Goal: Information Seeking & Learning: Learn about a topic

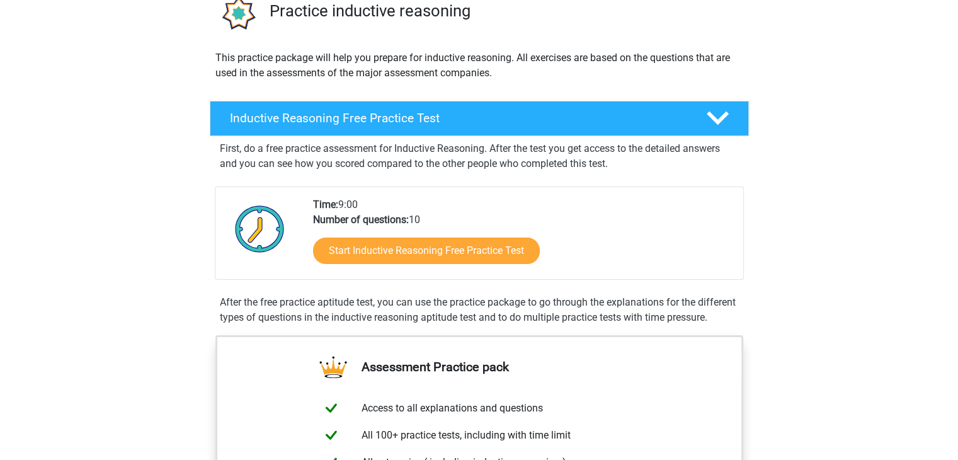
scroll to position [108, 0]
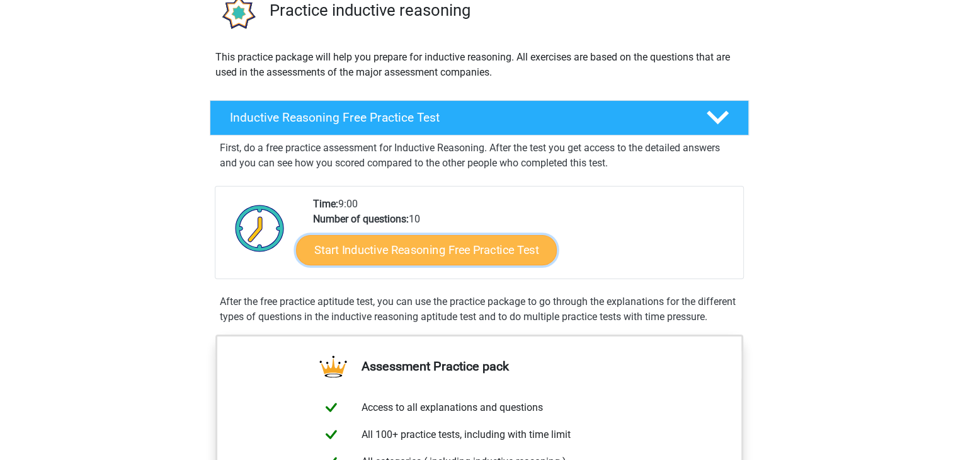
click at [494, 252] on link "Start Inductive Reasoning Free Practice Test" at bounding box center [426, 249] width 261 height 30
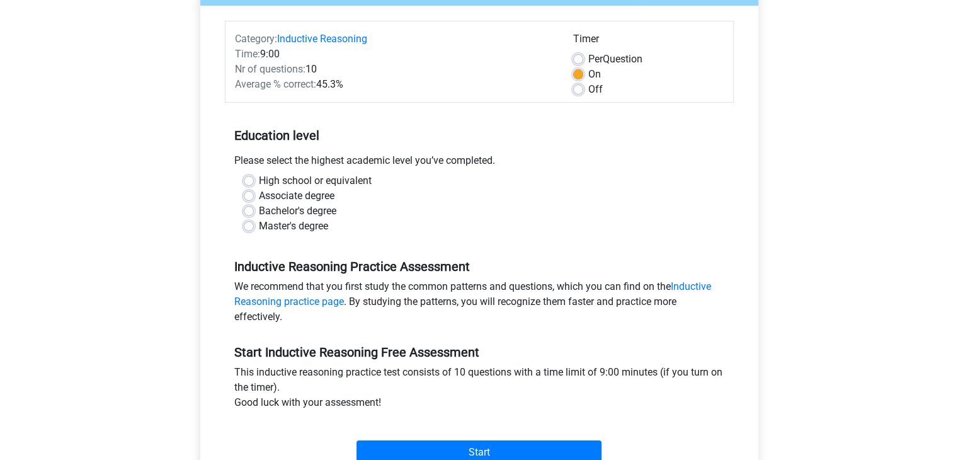
scroll to position [144, 0]
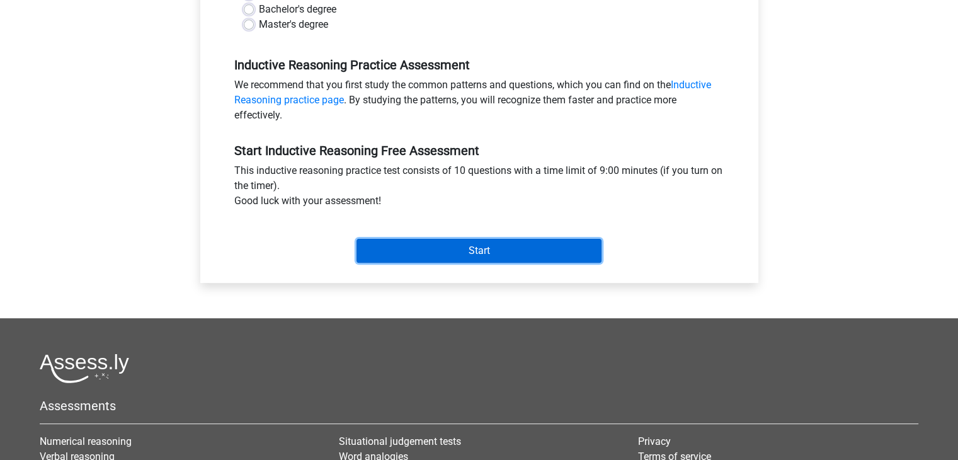
click at [416, 255] on input "Start" at bounding box center [478, 251] width 245 height 24
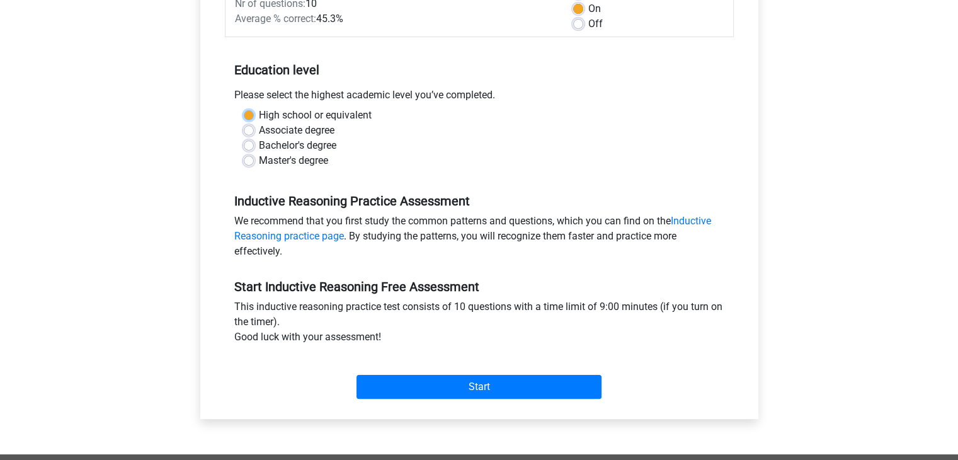
scroll to position [208, 0]
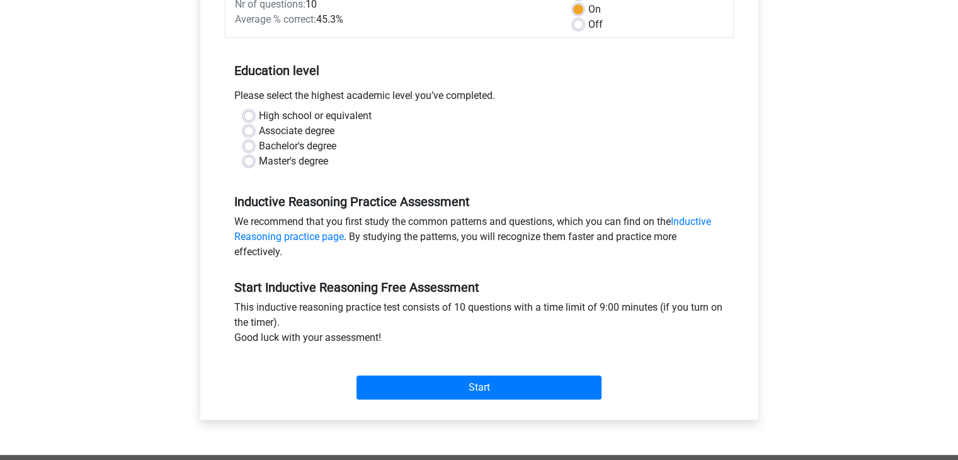
click at [316, 144] on label "Bachelor's degree" at bounding box center [297, 146] width 77 height 15
click at [254, 144] on input "Bachelor's degree" at bounding box center [249, 145] width 10 height 13
radio input "true"
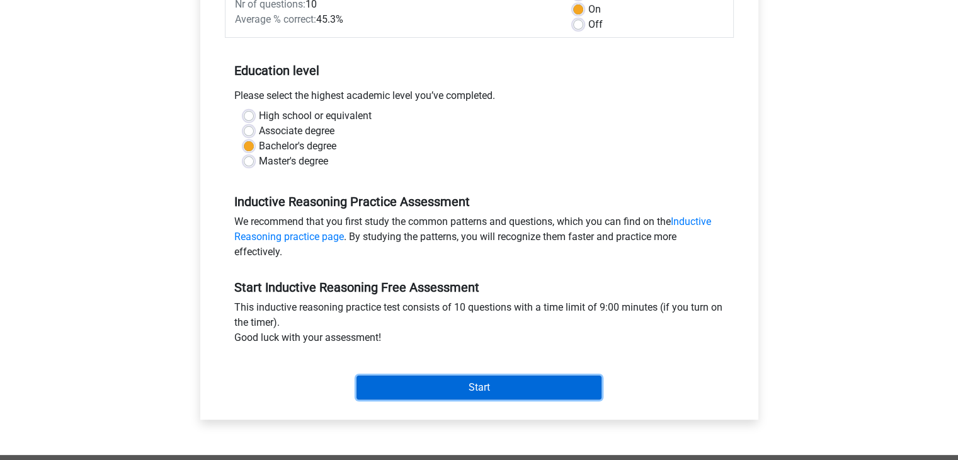
click at [426, 378] on input "Start" at bounding box center [478, 387] width 245 height 24
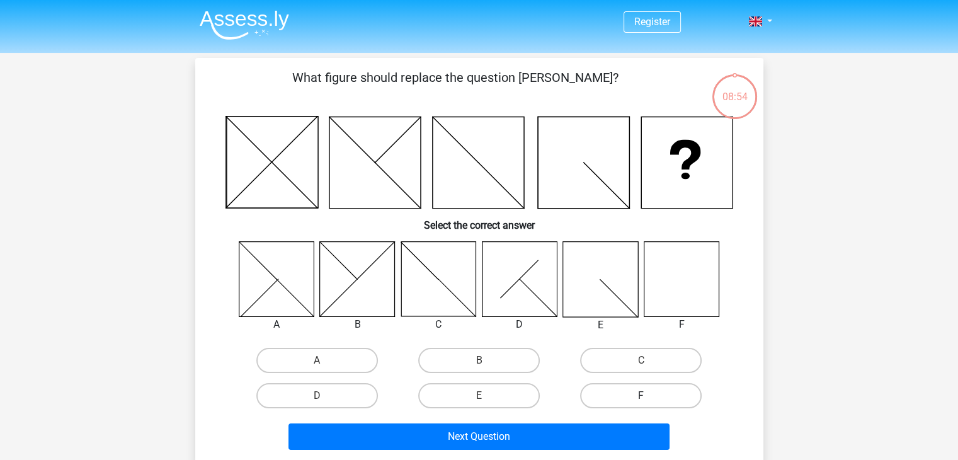
click at [605, 387] on label "F" at bounding box center [641, 395] width 122 height 25
click at [641, 395] on input "F" at bounding box center [645, 399] width 8 height 8
radio input "true"
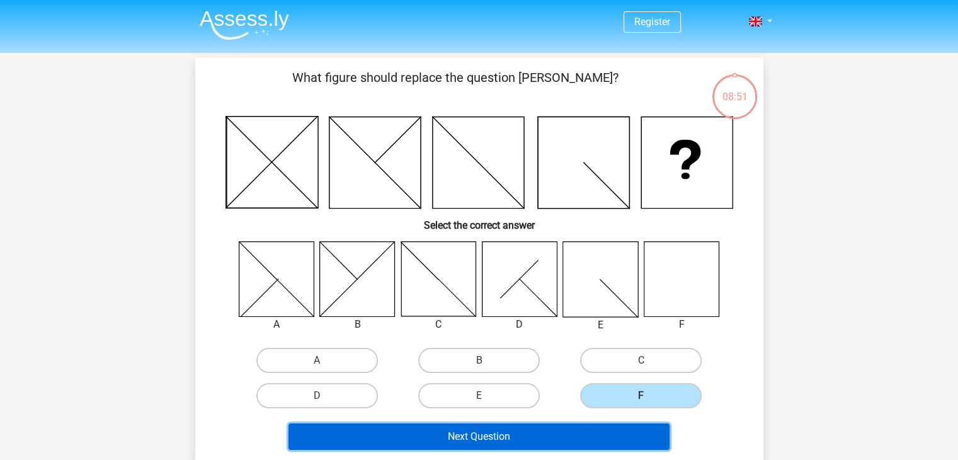
click at [565, 429] on button "Next Question" at bounding box center [478, 436] width 381 height 26
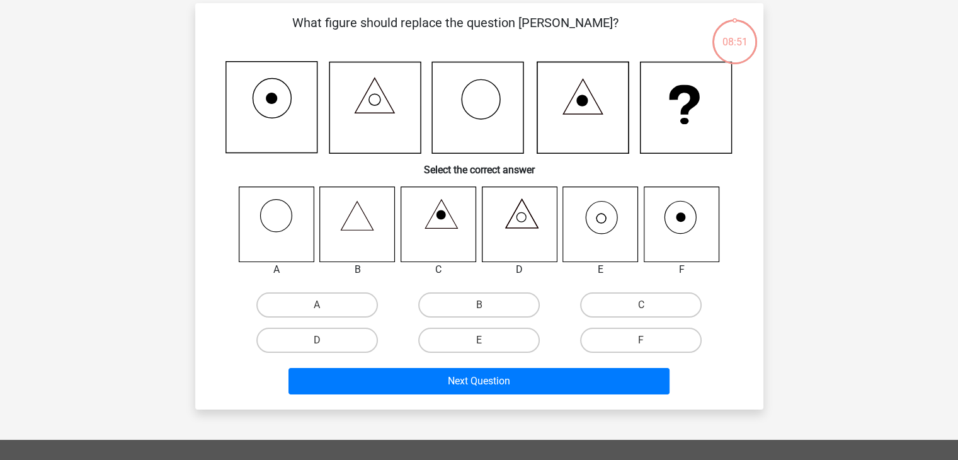
scroll to position [58, 0]
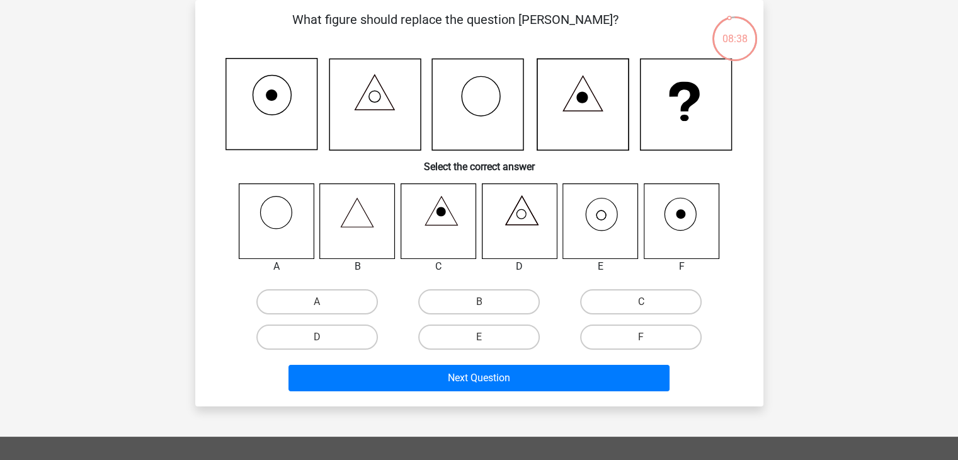
click at [486, 338] on input "E" at bounding box center [483, 341] width 8 height 8
radio input "true"
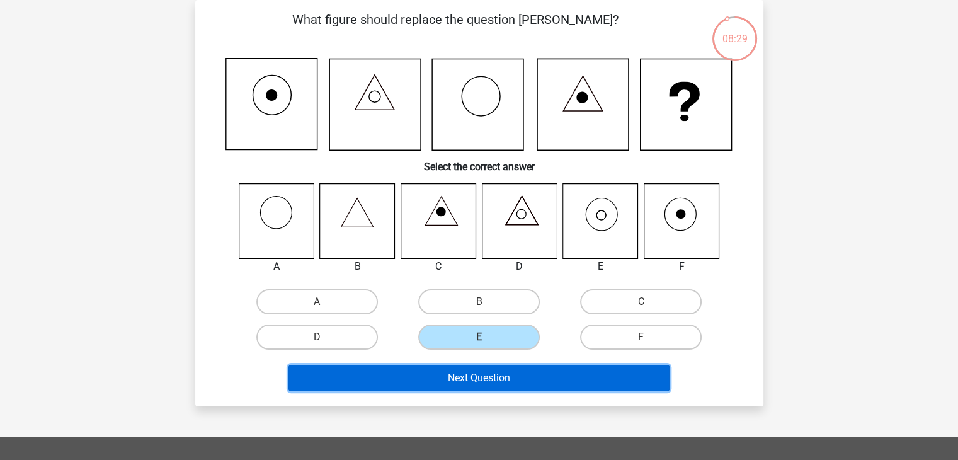
click at [534, 371] on button "Next Question" at bounding box center [478, 378] width 381 height 26
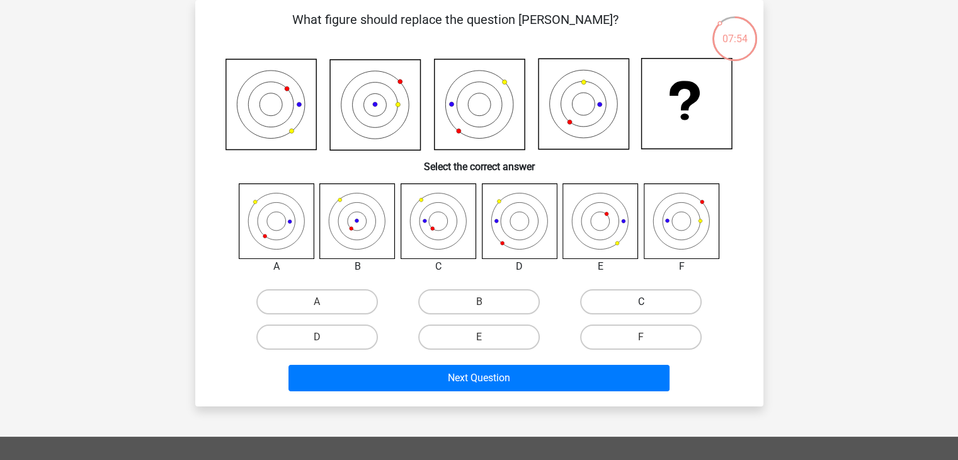
click at [615, 295] on label "C" at bounding box center [641, 301] width 122 height 25
click at [641, 302] on input "C" at bounding box center [645, 306] width 8 height 8
radio input "true"
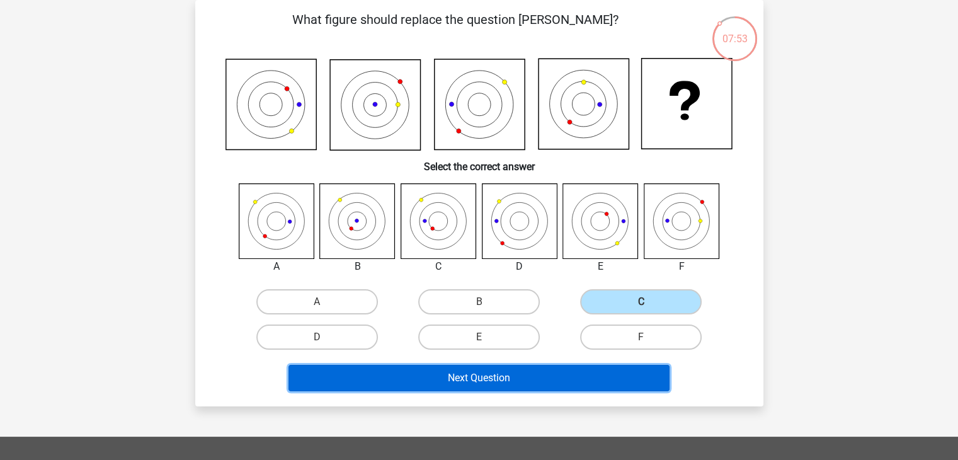
click at [589, 378] on button "Next Question" at bounding box center [478, 378] width 381 height 26
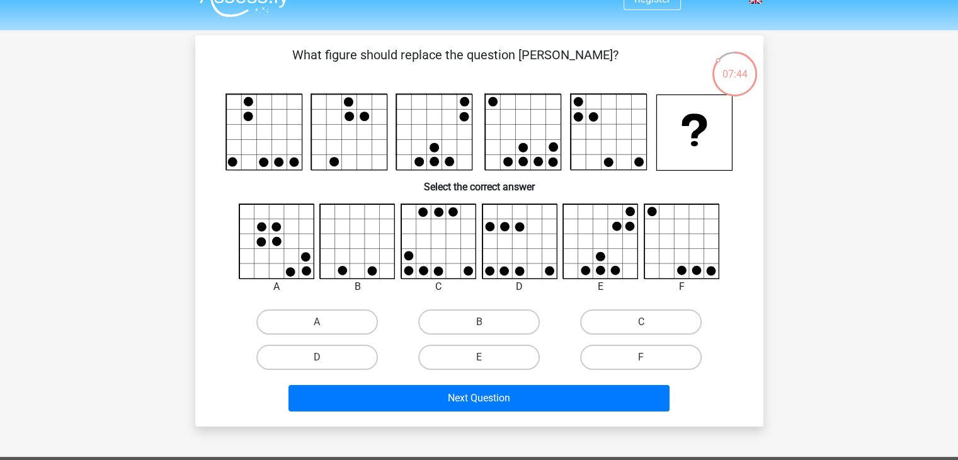
scroll to position [22, 0]
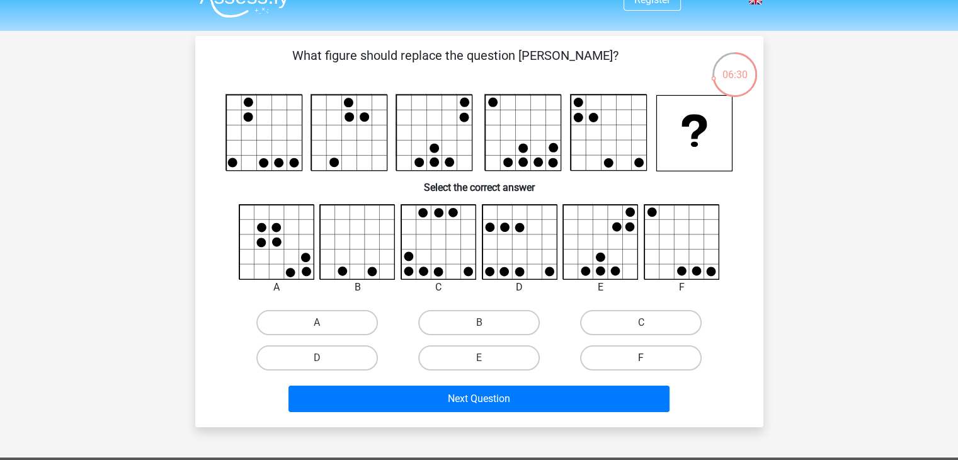
click at [615, 355] on label "F" at bounding box center [641, 357] width 122 height 25
click at [641, 358] on input "F" at bounding box center [645, 362] width 8 height 8
radio input "true"
click at [504, 356] on label "E" at bounding box center [479, 357] width 122 height 25
click at [487, 358] on input "E" at bounding box center [483, 362] width 8 height 8
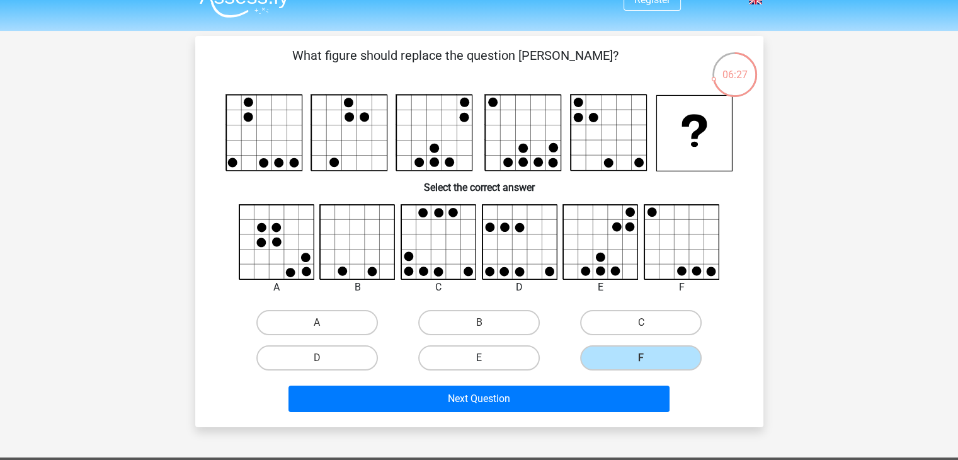
radio input "true"
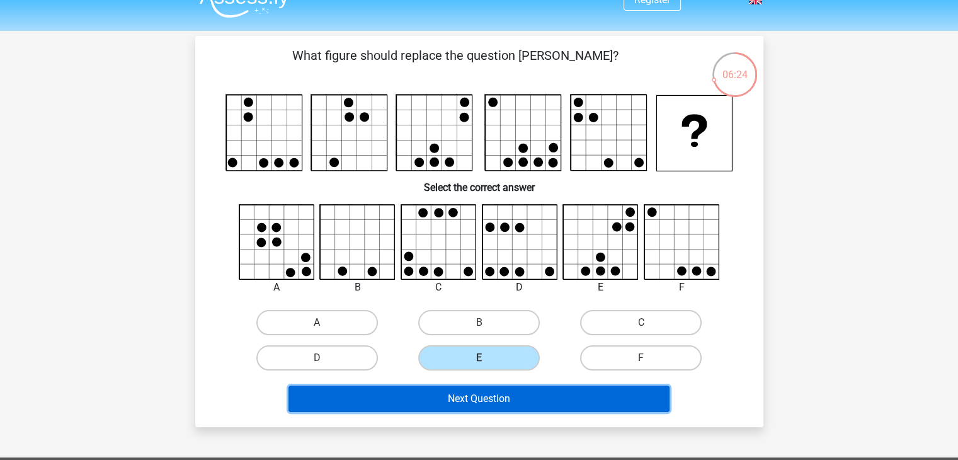
click at [508, 409] on button "Next Question" at bounding box center [478, 398] width 381 height 26
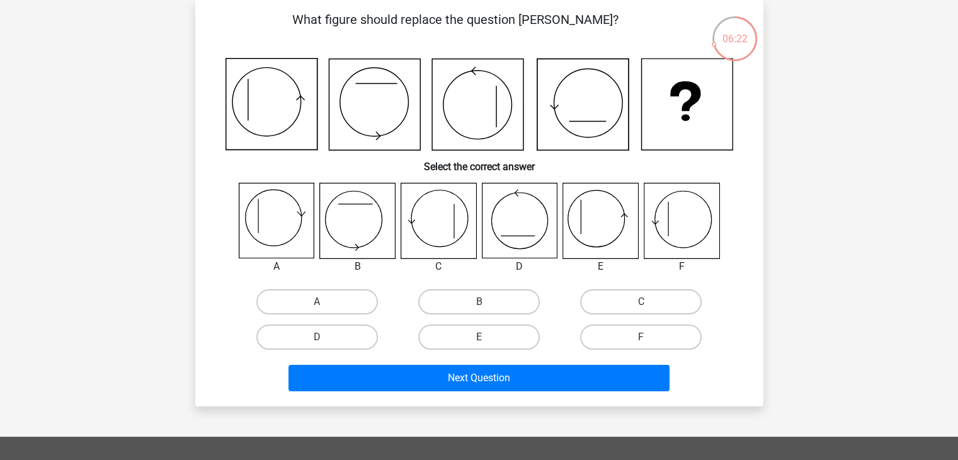
scroll to position [0, 0]
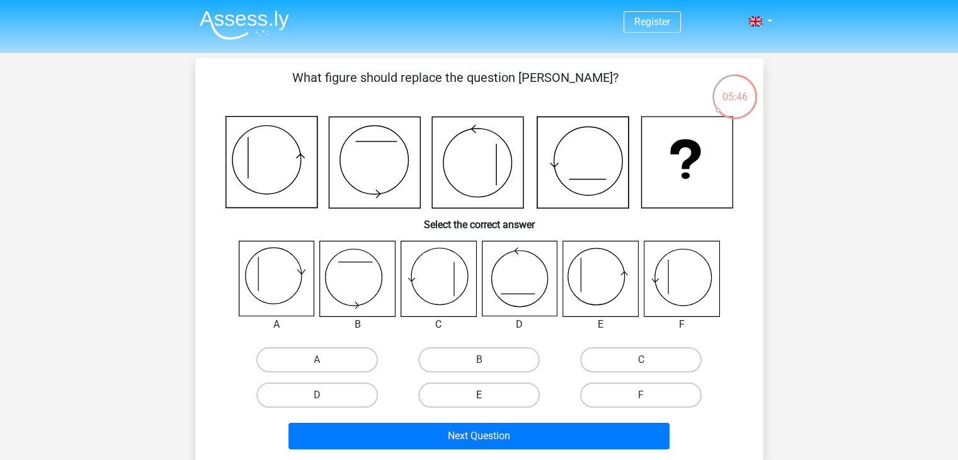
click at [501, 385] on label "E" at bounding box center [479, 394] width 122 height 25
click at [487, 395] on input "E" at bounding box center [483, 399] width 8 height 8
radio input "true"
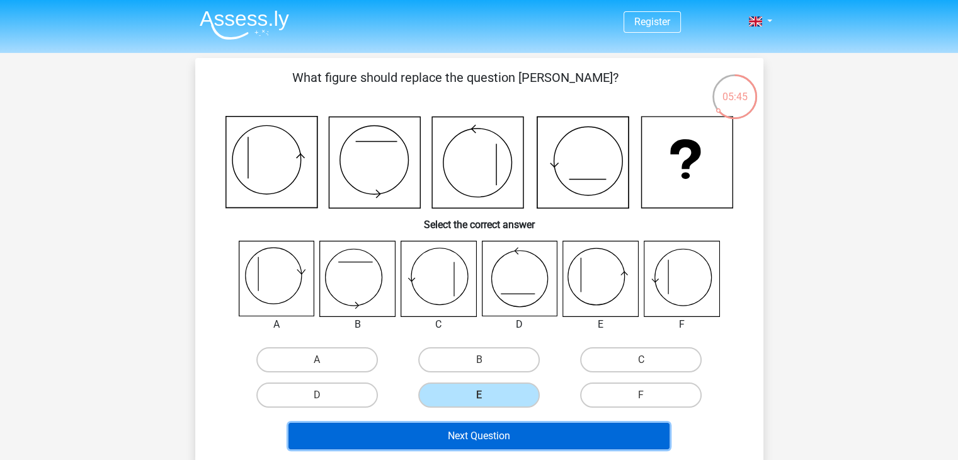
click at [549, 440] on button "Next Question" at bounding box center [478, 436] width 381 height 26
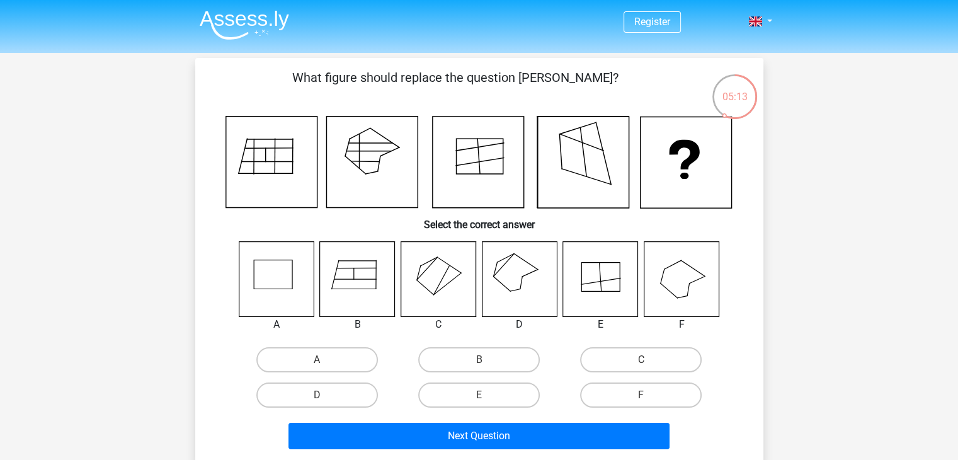
click at [530, 296] on icon at bounding box center [519, 278] width 75 height 75
click at [373, 390] on label "D" at bounding box center [317, 394] width 122 height 25
click at [325, 395] on input "D" at bounding box center [321, 399] width 8 height 8
radio input "true"
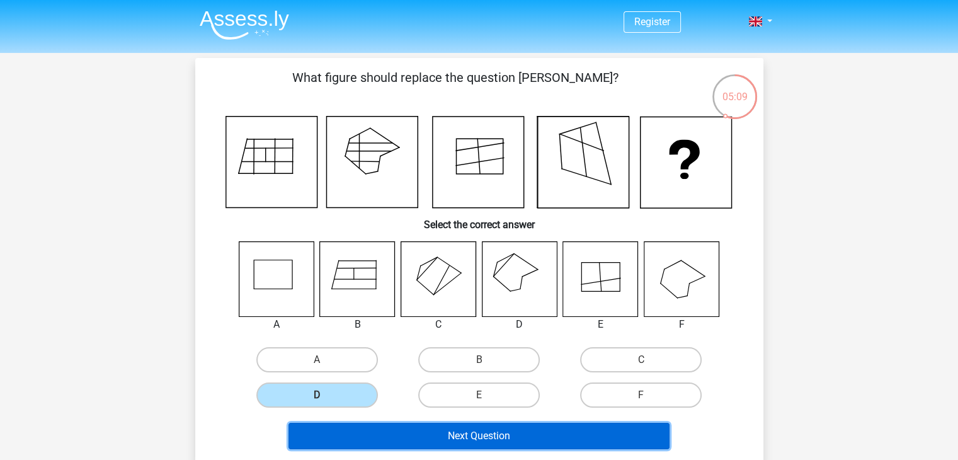
click at [425, 424] on button "Next Question" at bounding box center [478, 436] width 381 height 26
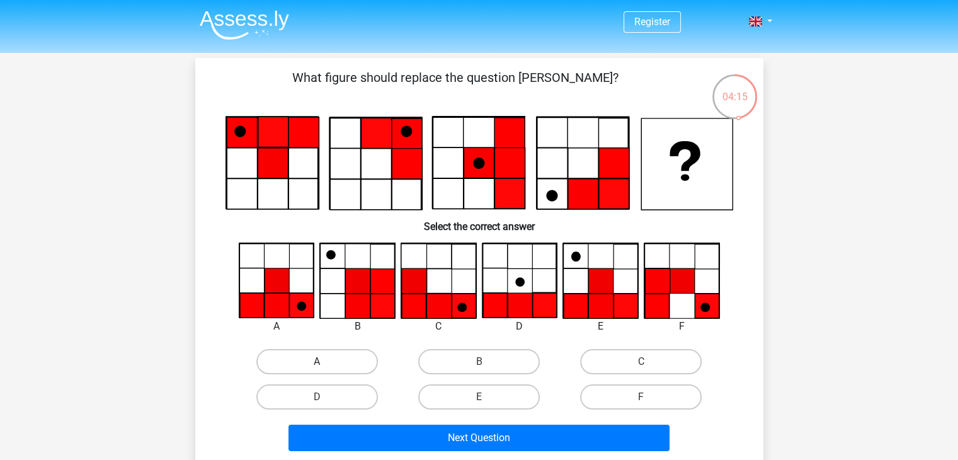
click at [372, 358] on label "A" at bounding box center [317, 361] width 122 height 25
click at [325, 361] on input "A" at bounding box center [321, 365] width 8 height 8
radio input "true"
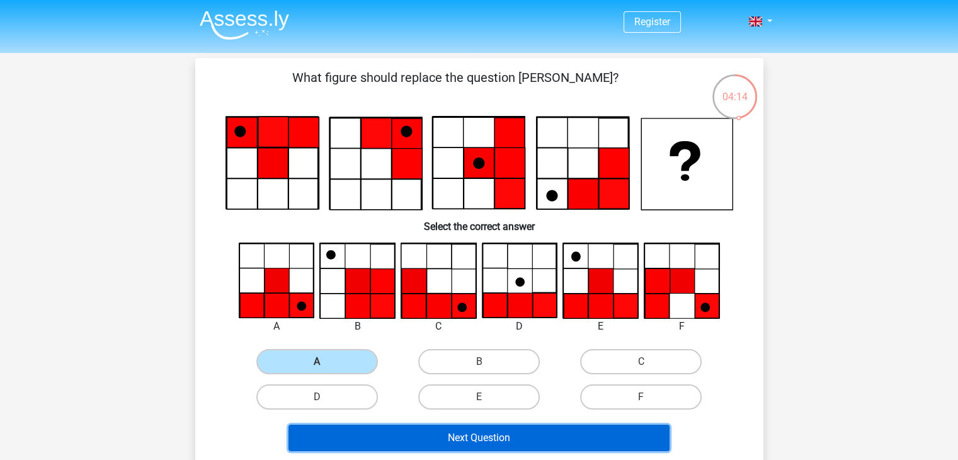
click at [433, 436] on button "Next Question" at bounding box center [478, 437] width 381 height 26
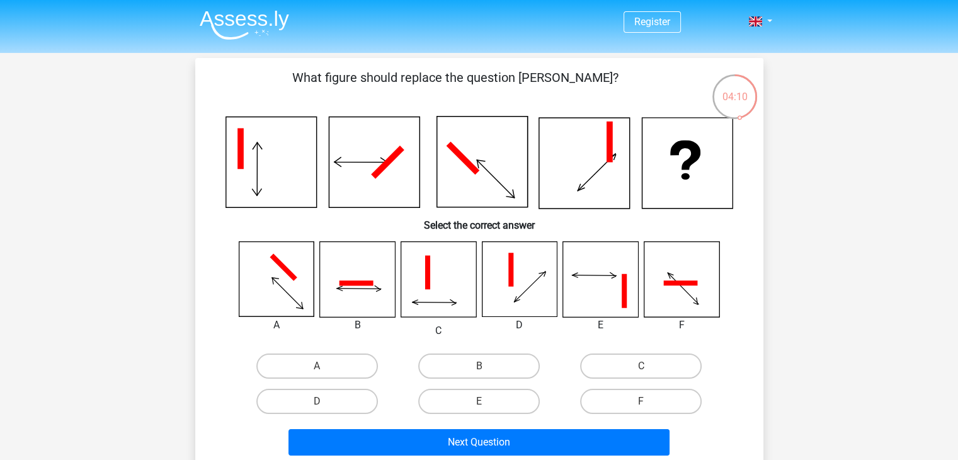
scroll to position [40, 0]
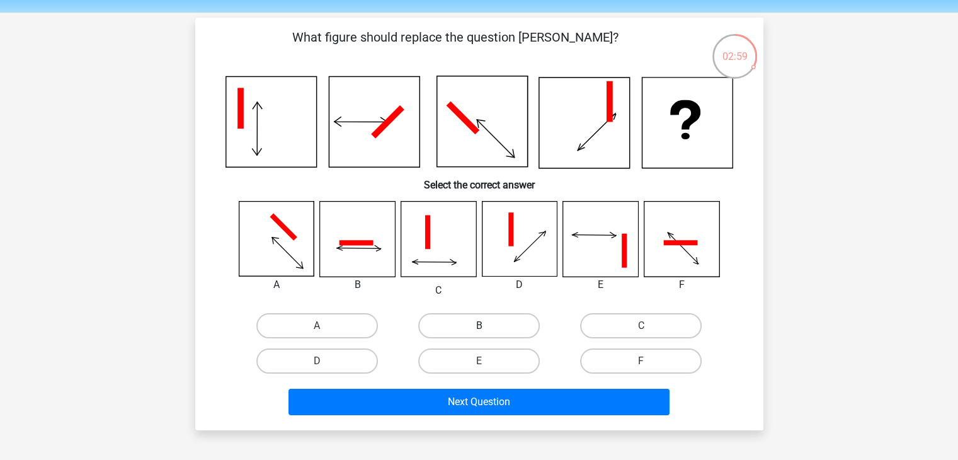
click at [488, 327] on label "B" at bounding box center [479, 325] width 122 height 25
click at [487, 327] on input "B" at bounding box center [483, 330] width 8 height 8
radio input "true"
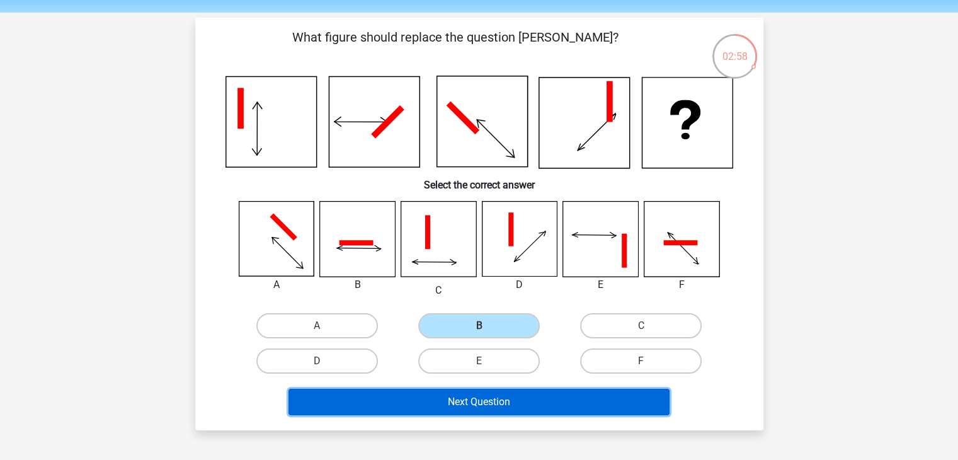
click at [516, 396] on button "Next Question" at bounding box center [478, 402] width 381 height 26
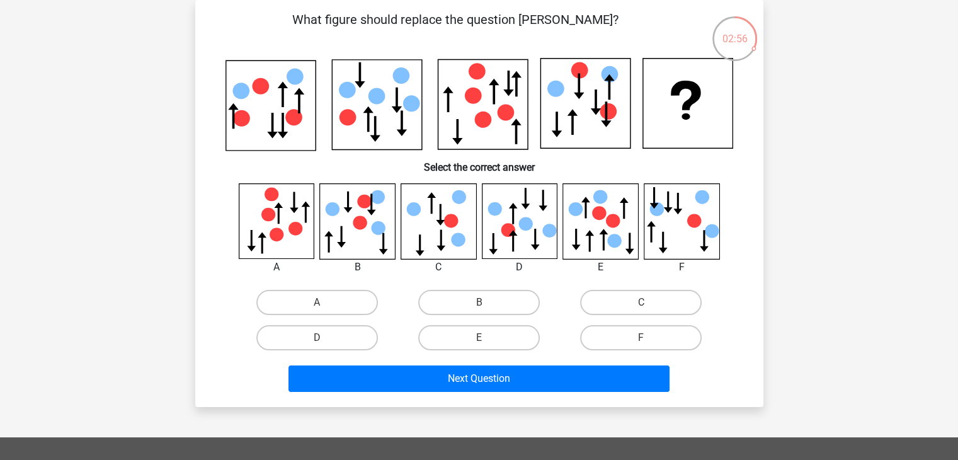
scroll to position [0, 0]
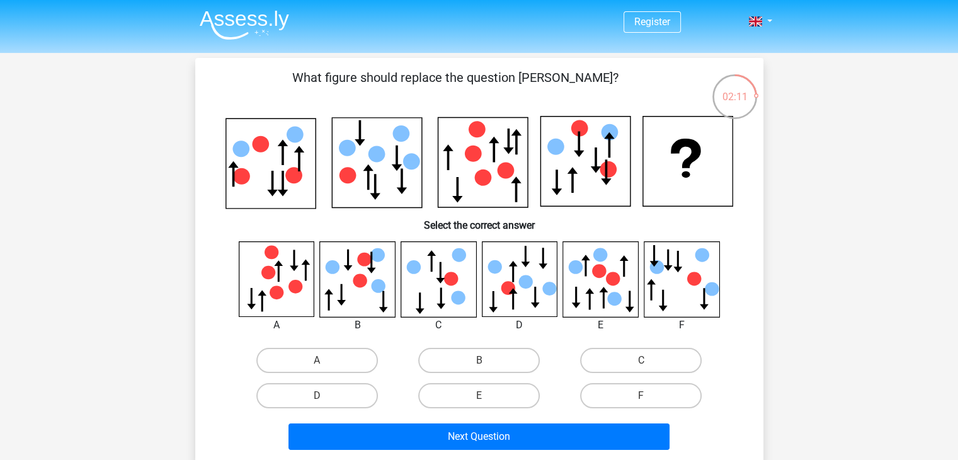
click at [290, 275] on icon at bounding box center [276, 278] width 75 height 75
click at [356, 363] on label "A" at bounding box center [317, 360] width 122 height 25
click at [325, 363] on input "A" at bounding box center [321, 364] width 8 height 8
radio input "true"
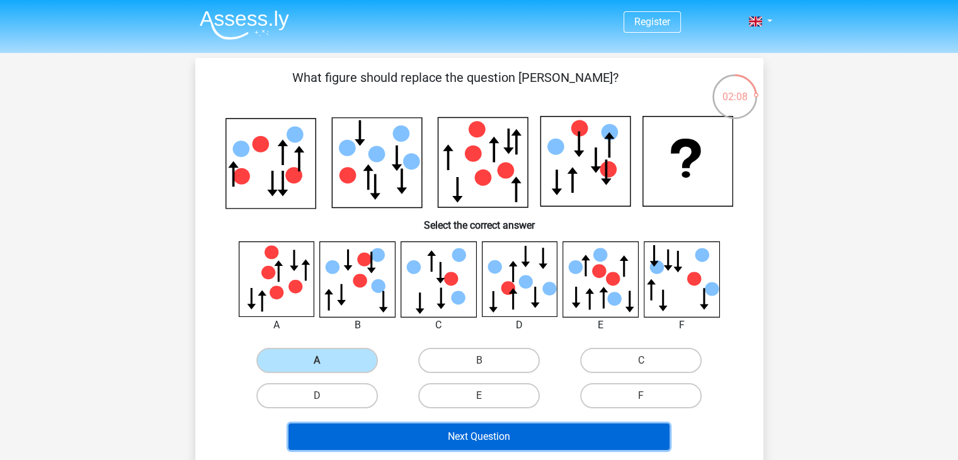
click at [443, 439] on button "Next Question" at bounding box center [478, 436] width 381 height 26
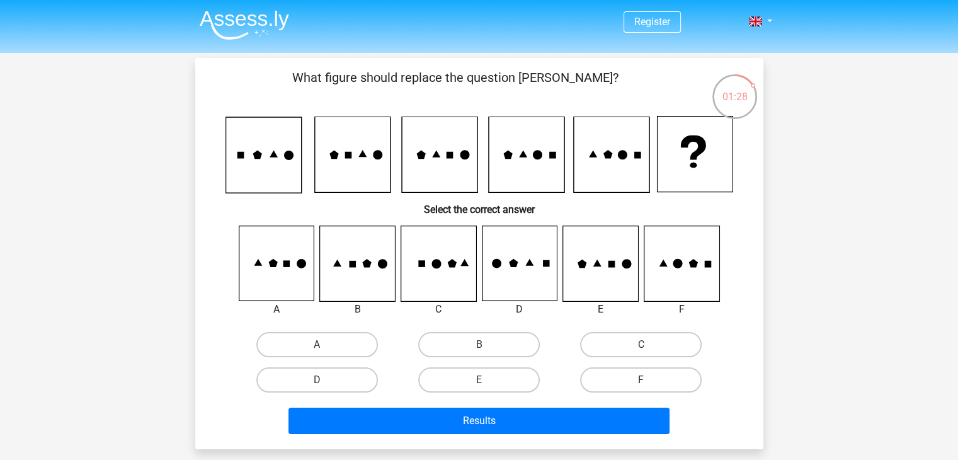
click at [625, 378] on label "F" at bounding box center [641, 379] width 122 height 25
click at [641, 380] on input "F" at bounding box center [645, 384] width 8 height 8
radio input "true"
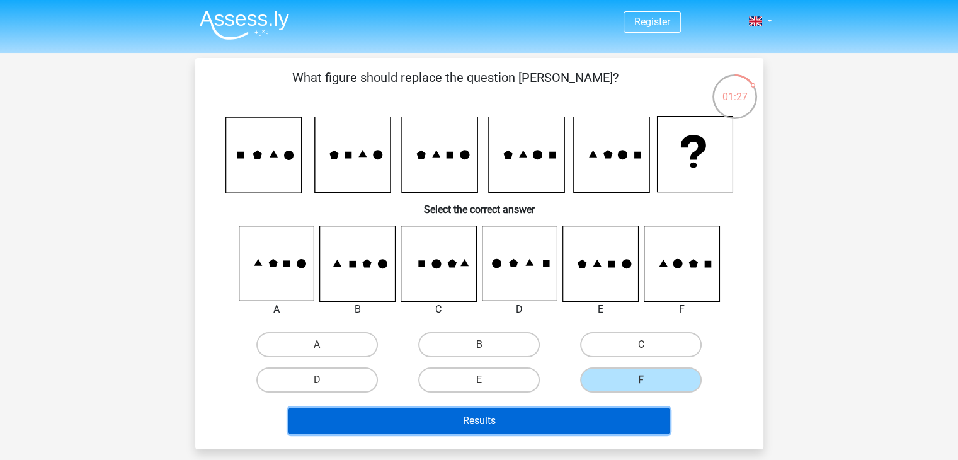
click at [615, 418] on button "Results" at bounding box center [478, 420] width 381 height 26
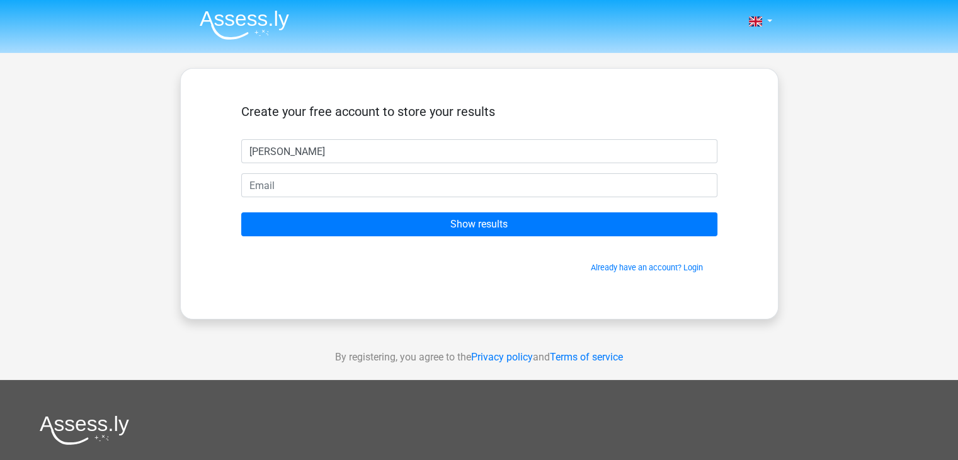
type input "[PERSON_NAME]"
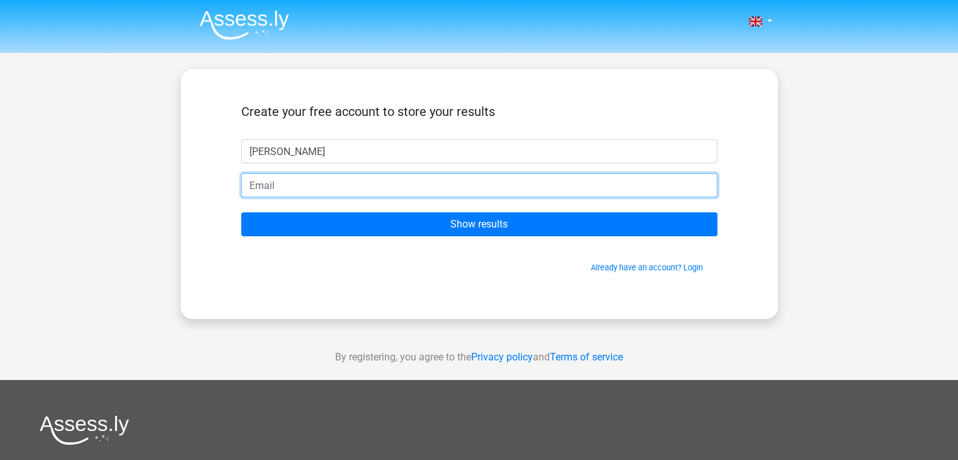
click at [526, 191] on input "email" at bounding box center [479, 185] width 476 height 24
type input "[PERSON_NAME][EMAIL_ADDRESS][PERSON_NAME][DOMAIN_NAME]"
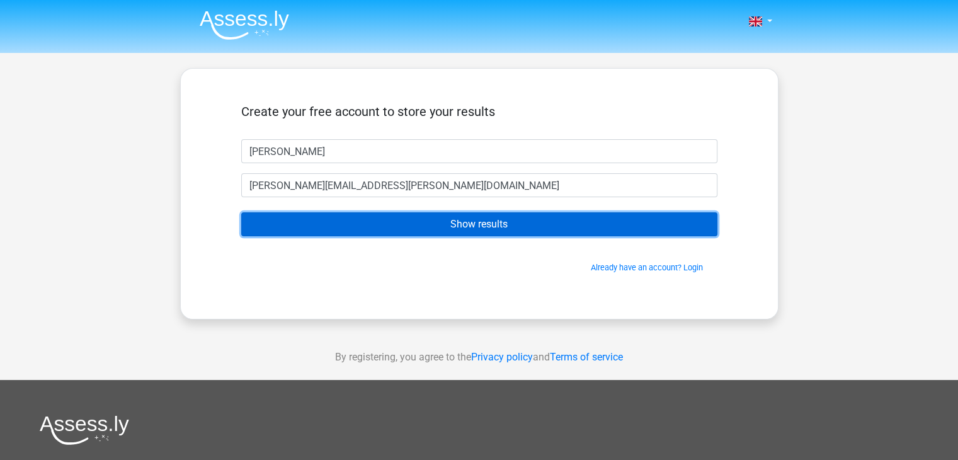
click at [471, 220] on input "Show results" at bounding box center [479, 224] width 476 height 24
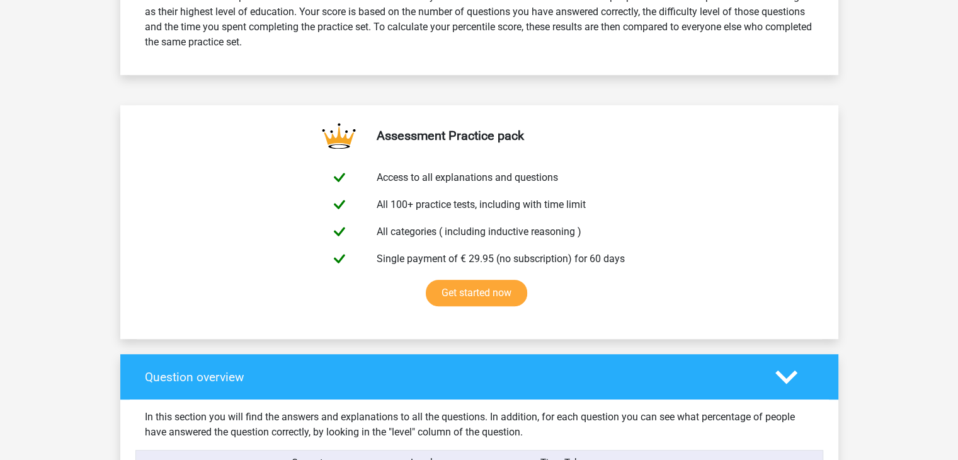
scroll to position [579, 0]
